Goal: Download file/media

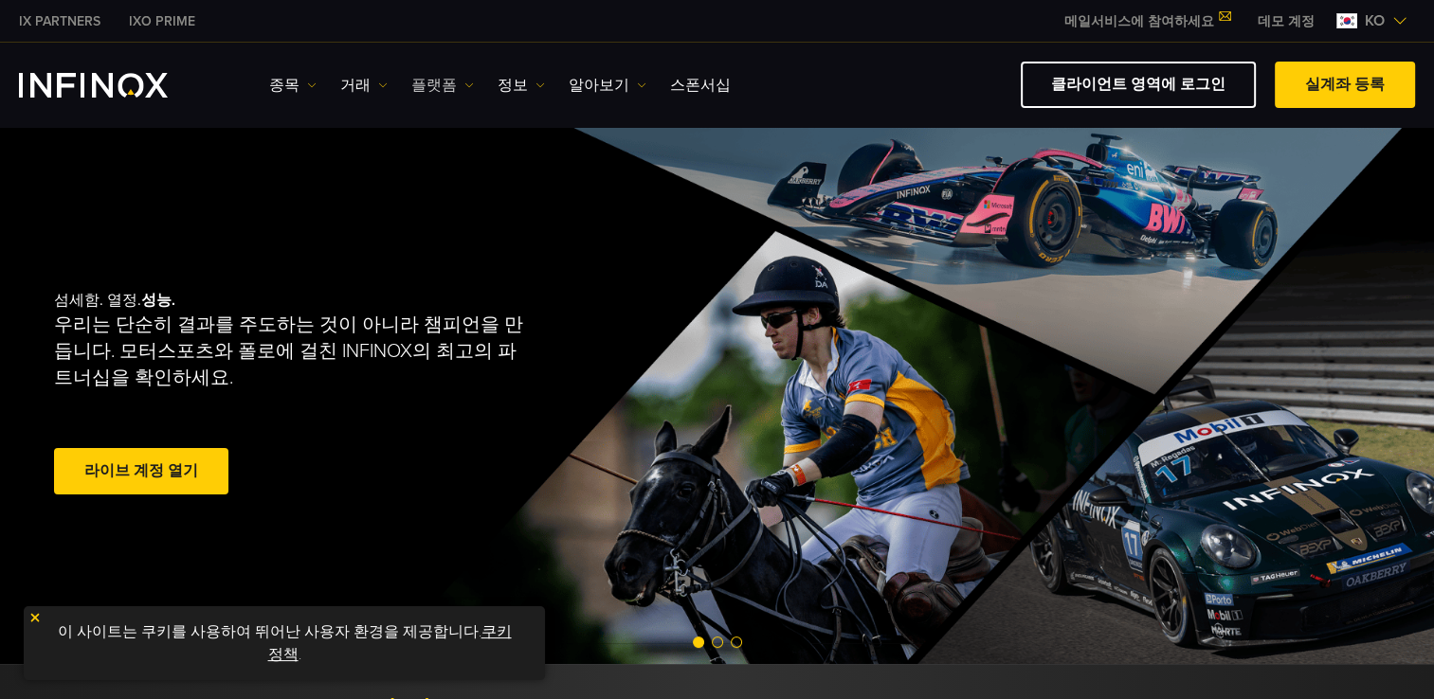
click at [463, 87] on link "플랫폼" at bounding box center [442, 85] width 63 height 23
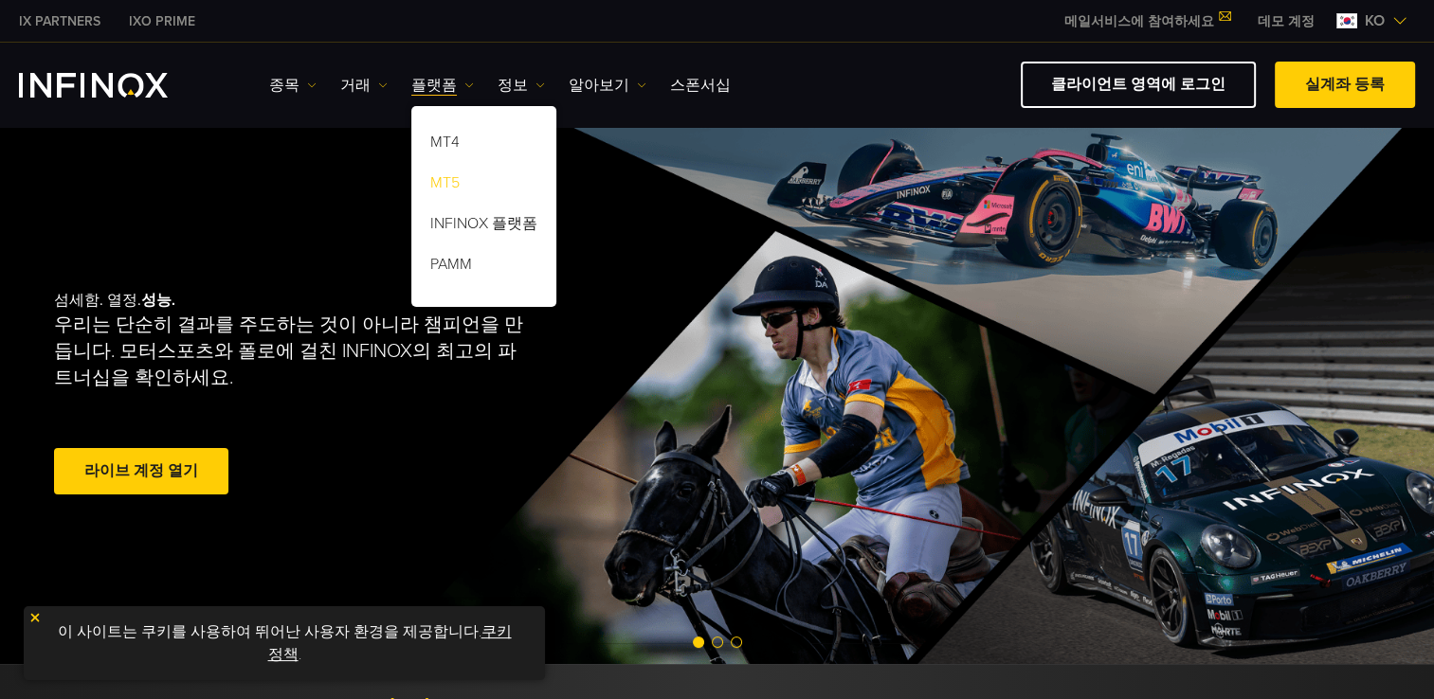
click at [447, 180] on link "MT5" at bounding box center [483, 186] width 145 height 41
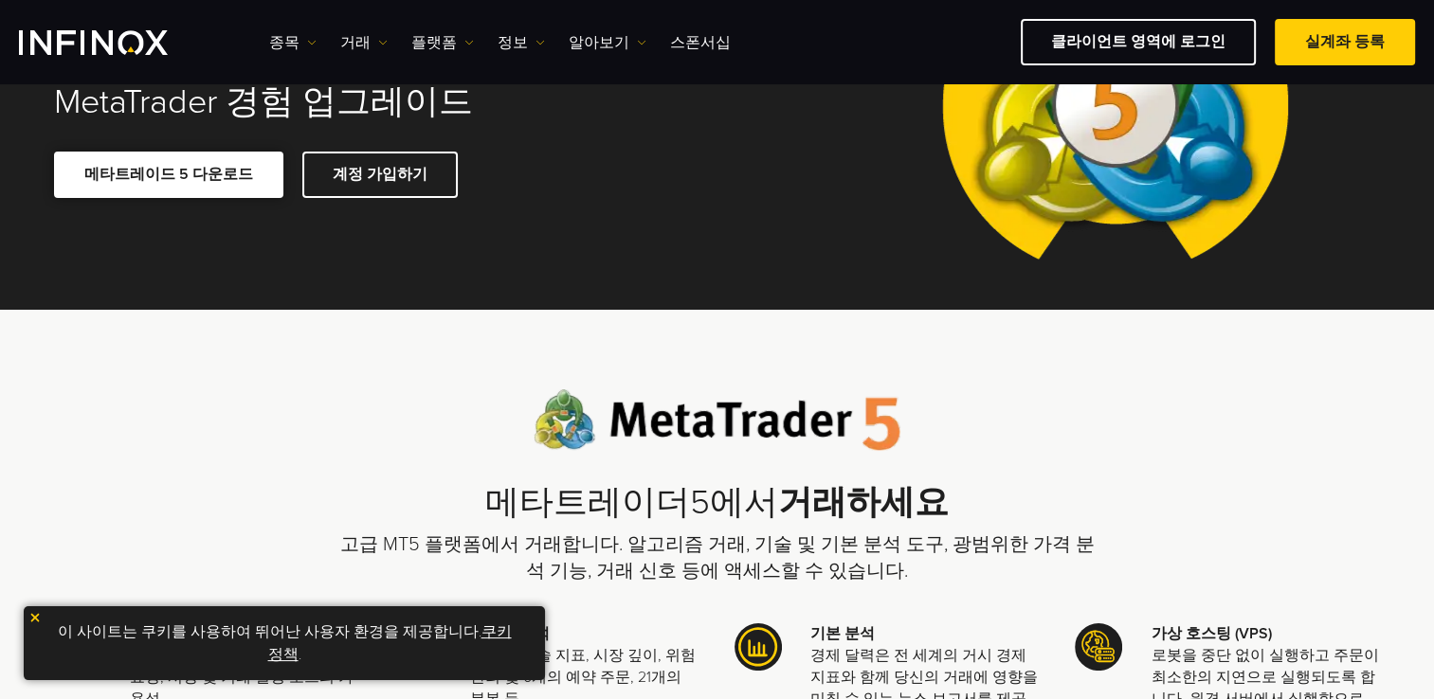
click at [163, 170] on link "메타트레이드 5 다운로드" at bounding box center [168, 175] width 229 height 46
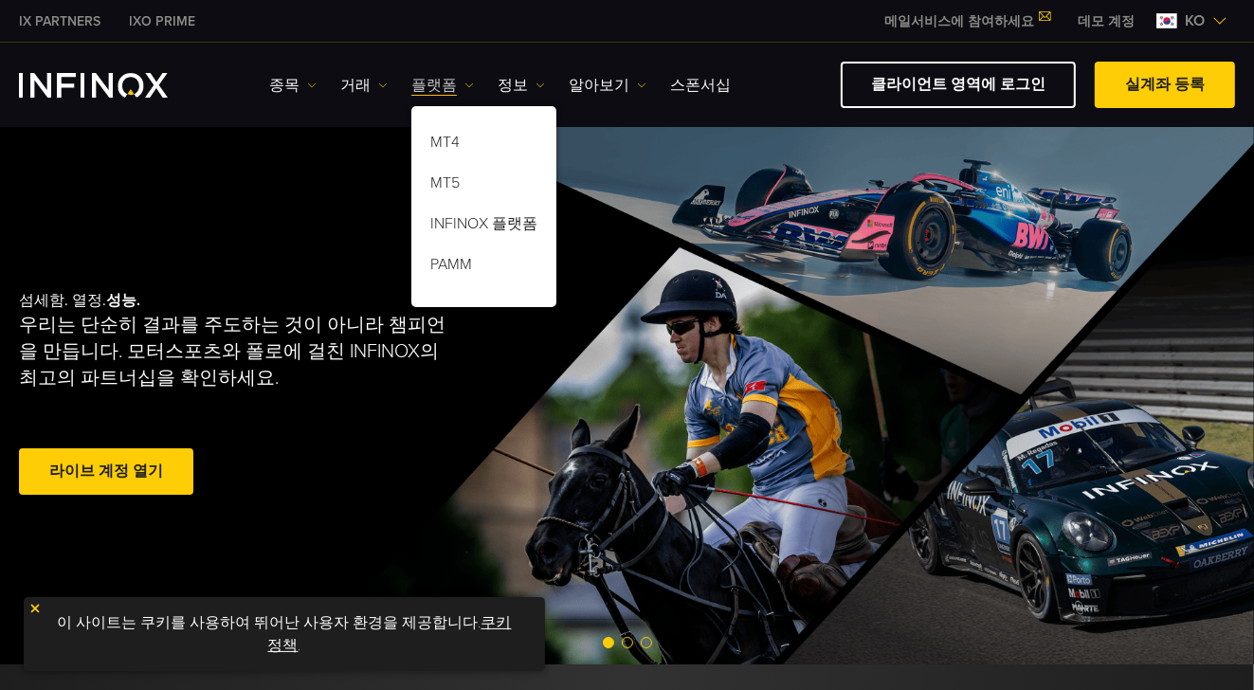
click at [443, 82] on link "플랫폼" at bounding box center [442, 85] width 63 height 23
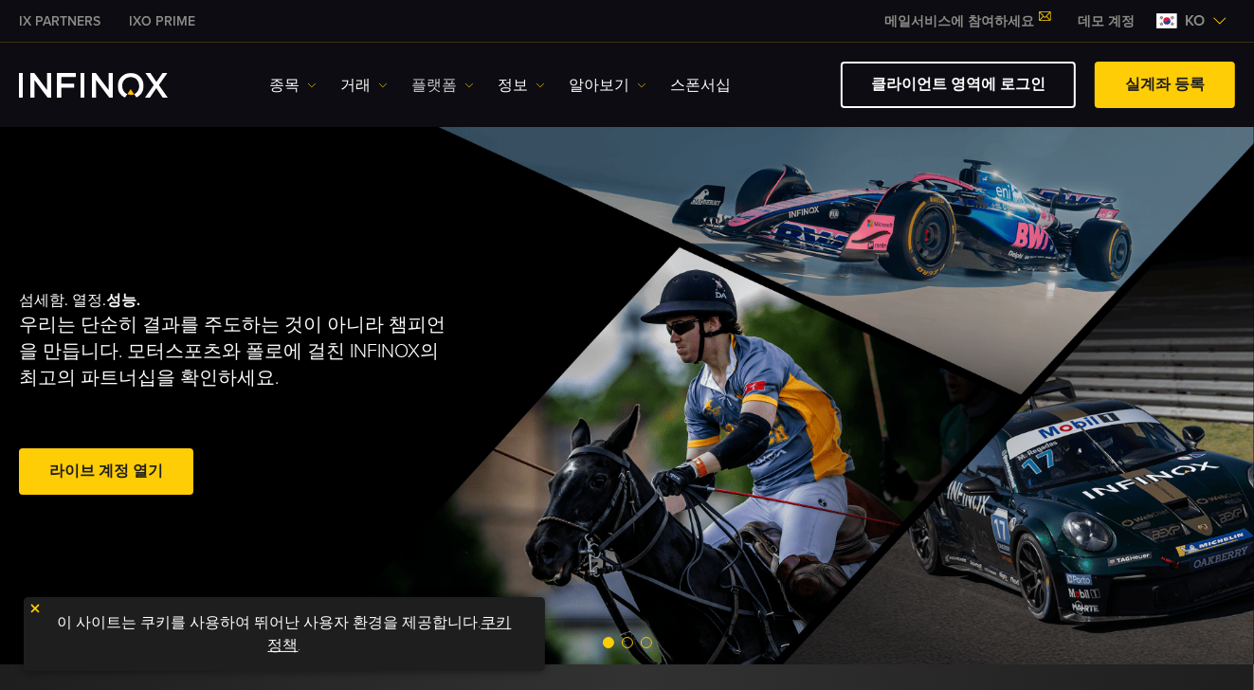
click at [442, 82] on link "플랫폼" at bounding box center [442, 85] width 63 height 23
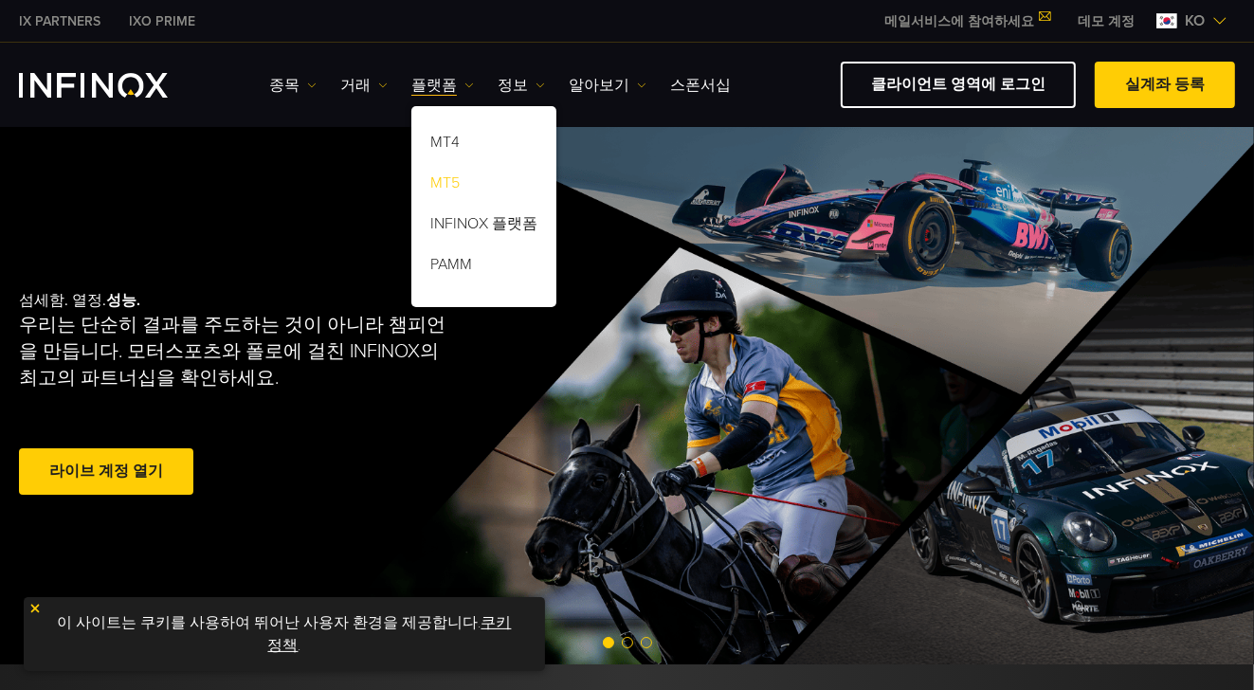
click at [447, 180] on link "MT5" at bounding box center [483, 186] width 145 height 41
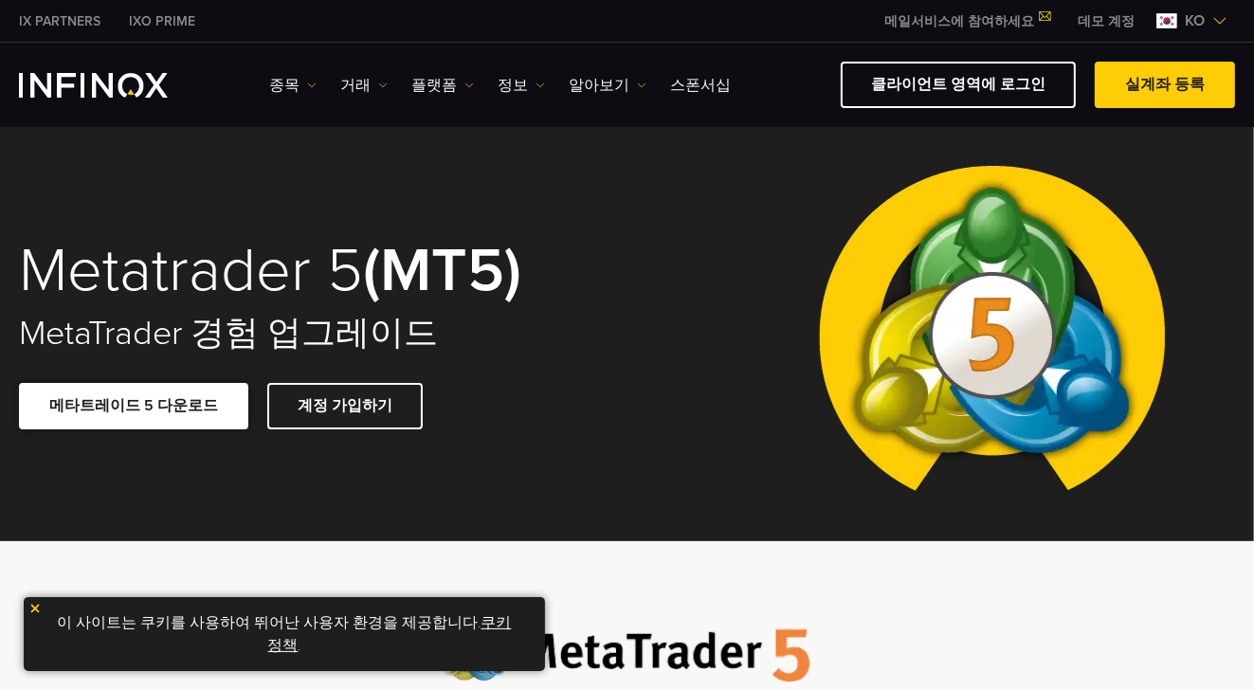
click at [138, 410] on link "메타트레이드 5 다운로드" at bounding box center [133, 406] width 229 height 46
